Goal: Task Accomplishment & Management: Manage account settings

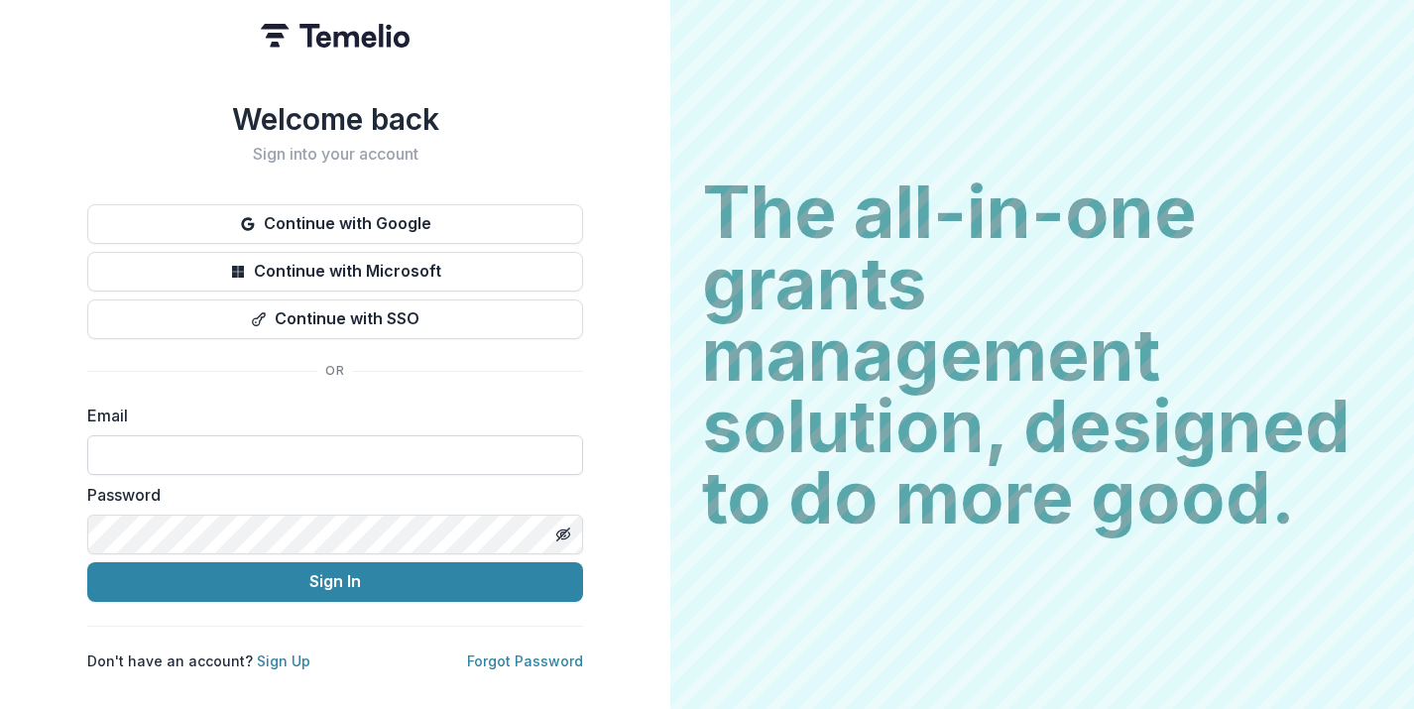
click at [403, 447] on input at bounding box center [335, 455] width 496 height 40
type input "**********"
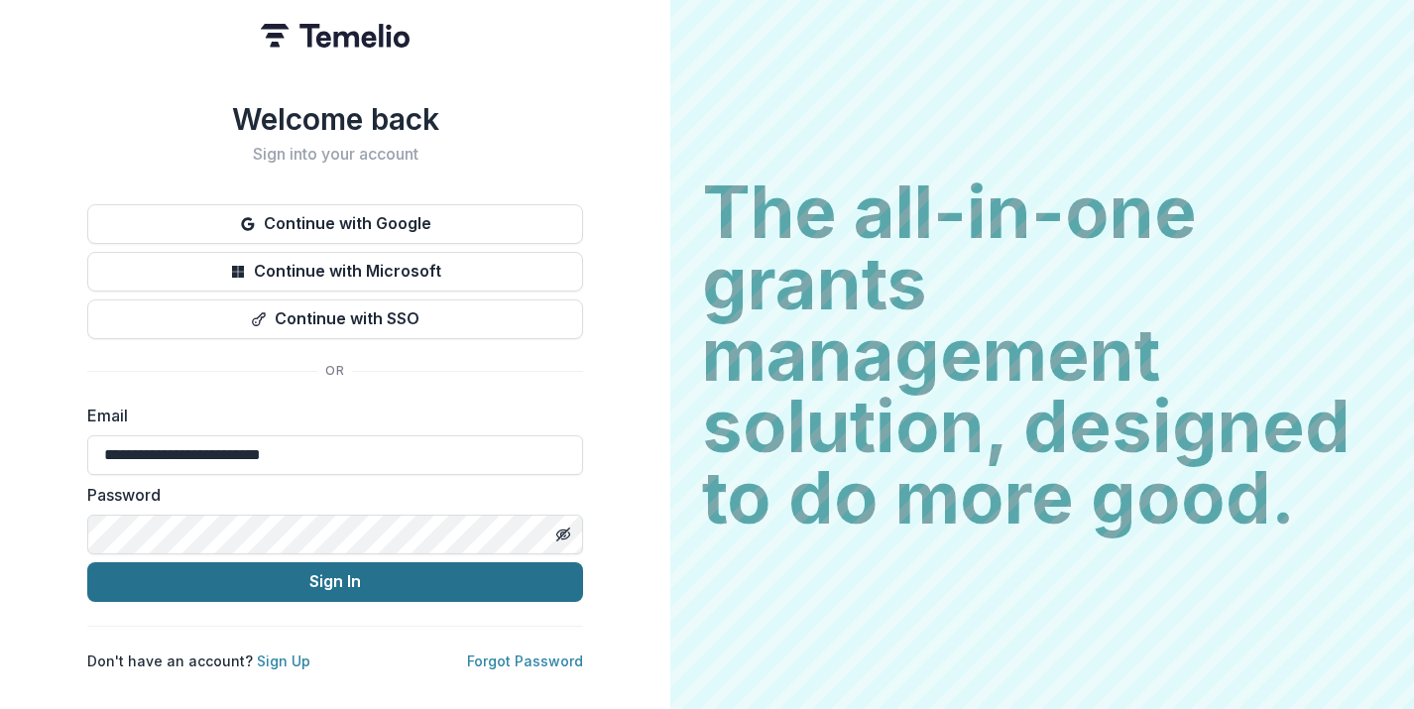
click at [357, 576] on button "Sign In" at bounding box center [335, 582] width 496 height 40
